Goal: Transaction & Acquisition: Purchase product/service

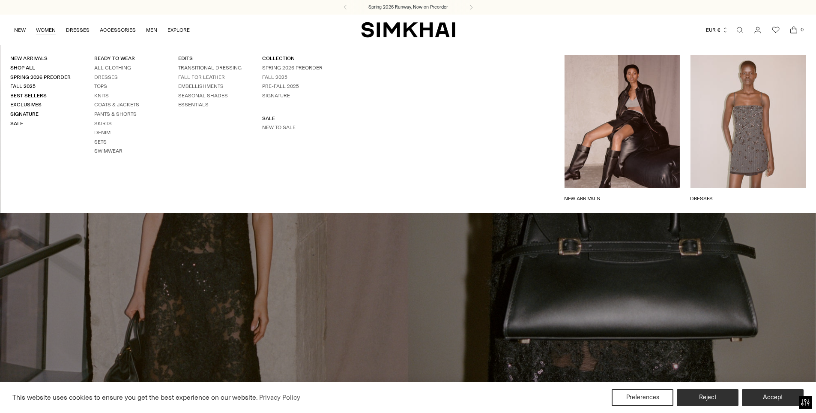
click at [116, 108] on link "Coats & Jackets" at bounding box center [116, 105] width 45 height 6
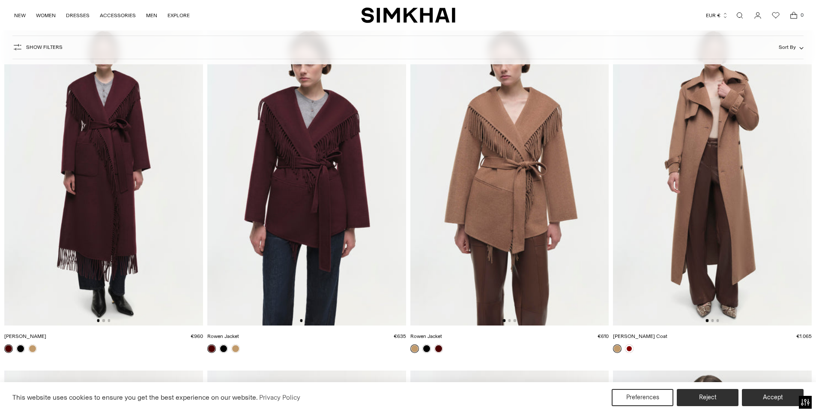
scroll to position [1800, 0]
drag, startPoint x: 662, startPoint y: 184, endPoint x: 688, endPoint y: 150, distance: 43.1
drag, startPoint x: 688, startPoint y: 150, endPoint x: 677, endPoint y: 139, distance: 15.8
click at [677, 139] on img at bounding box center [712, 176] width 199 height 298
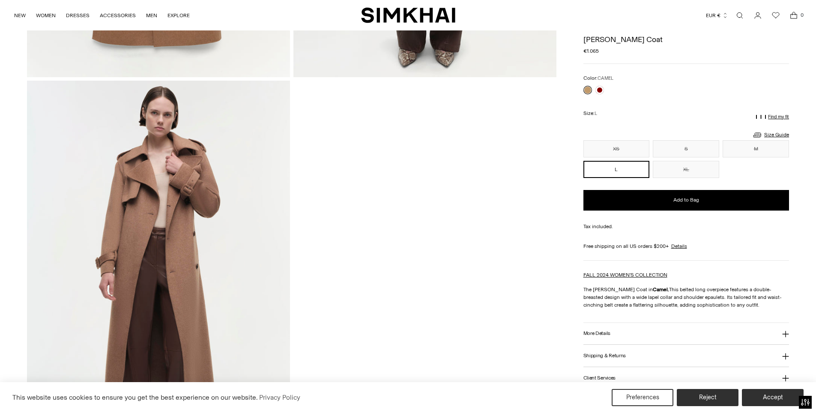
scroll to position [1629, 0]
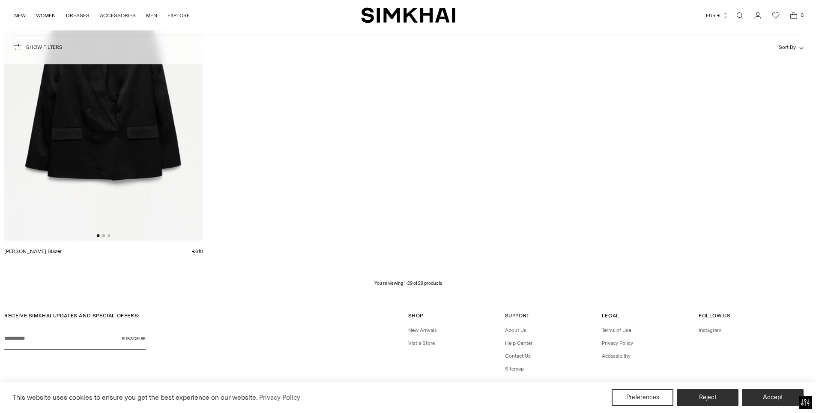
scroll to position [2572, 0]
click at [762, 388] on div "This website uses cookies to ensure you get the best experience on our website.…" at bounding box center [408, 397] width 816 height 31
click at [765, 398] on button "Accept" at bounding box center [774, 397] width 66 height 18
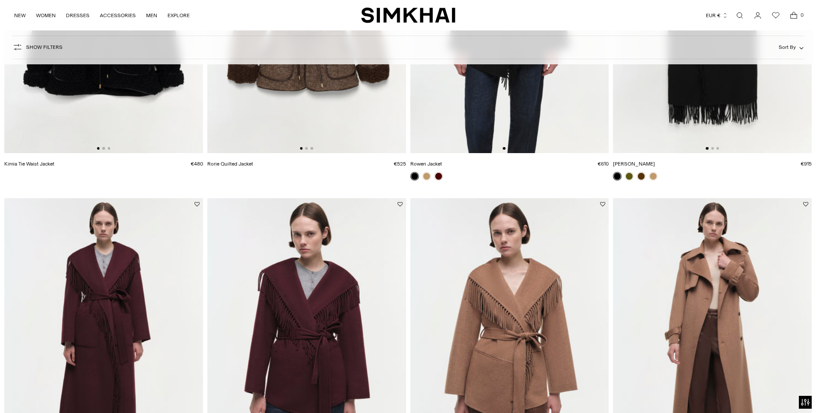
scroll to position [1672, 0]
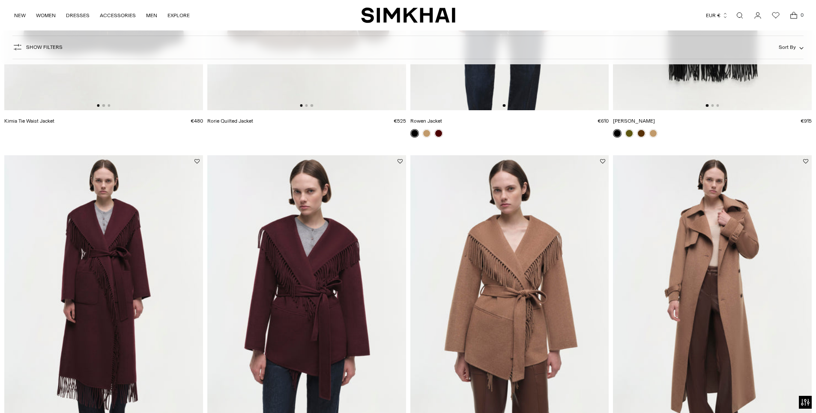
drag, startPoint x: 723, startPoint y: 246, endPoint x: 734, endPoint y: 354, distance: 108.2
click at [734, 354] on img at bounding box center [712, 304] width 199 height 298
